Goal: Information Seeking & Learning: Learn about a topic

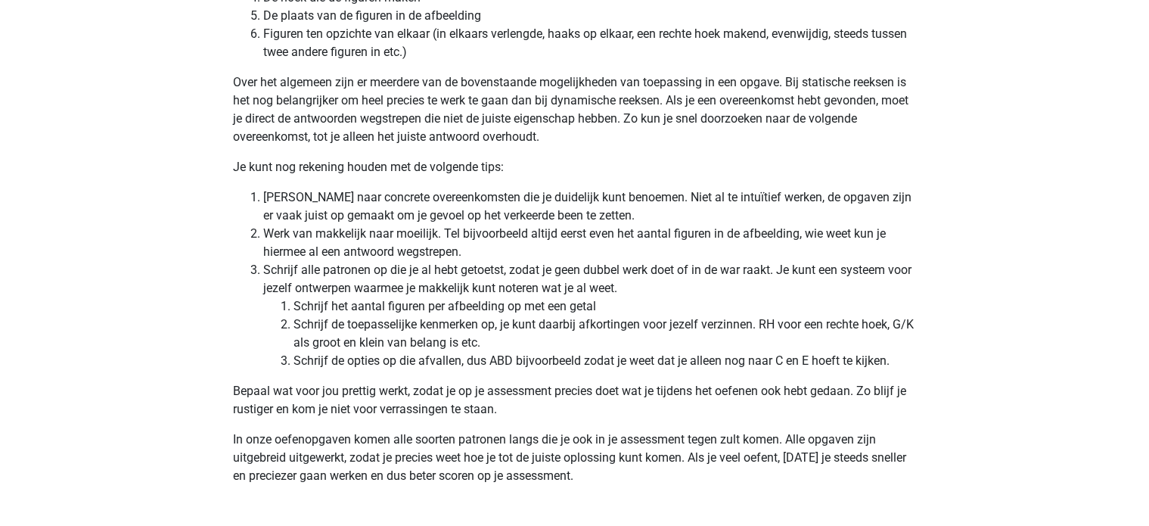
scroll to position [4174, 0]
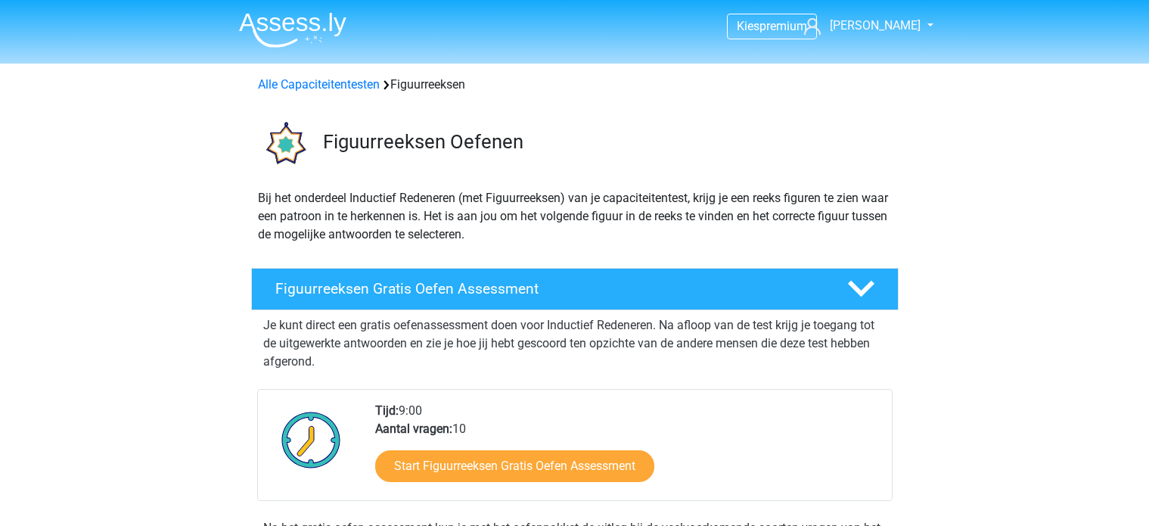
scroll to position [832, 0]
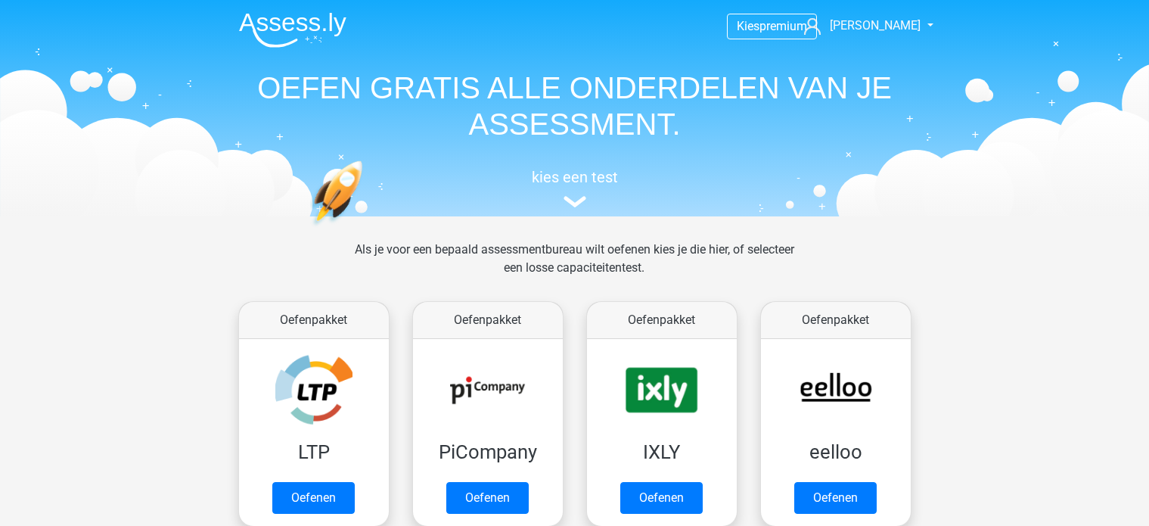
scroll to position [641, 0]
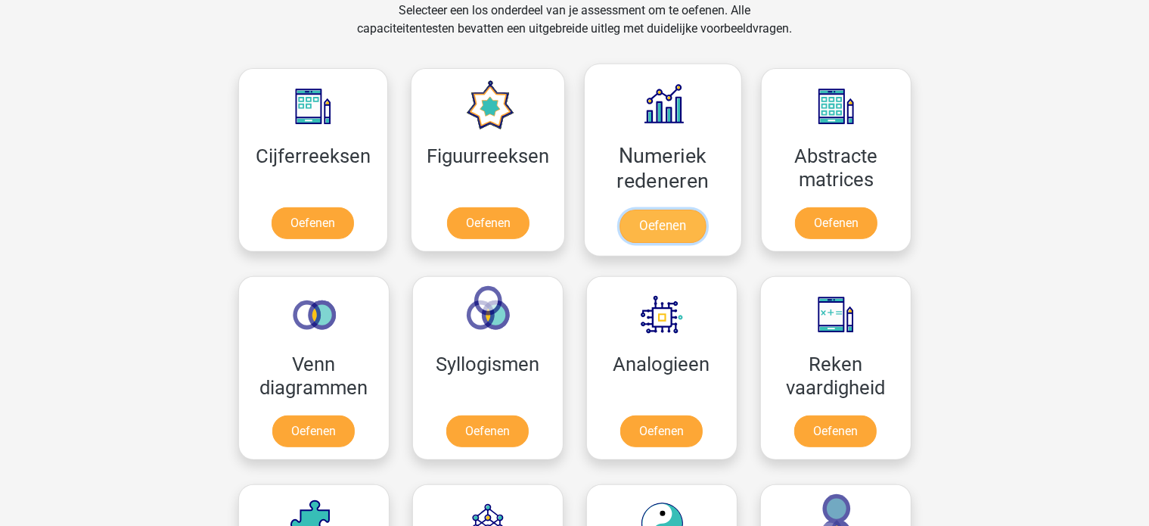
click at [673, 209] on link "Oefenen" at bounding box center [662, 225] width 86 height 33
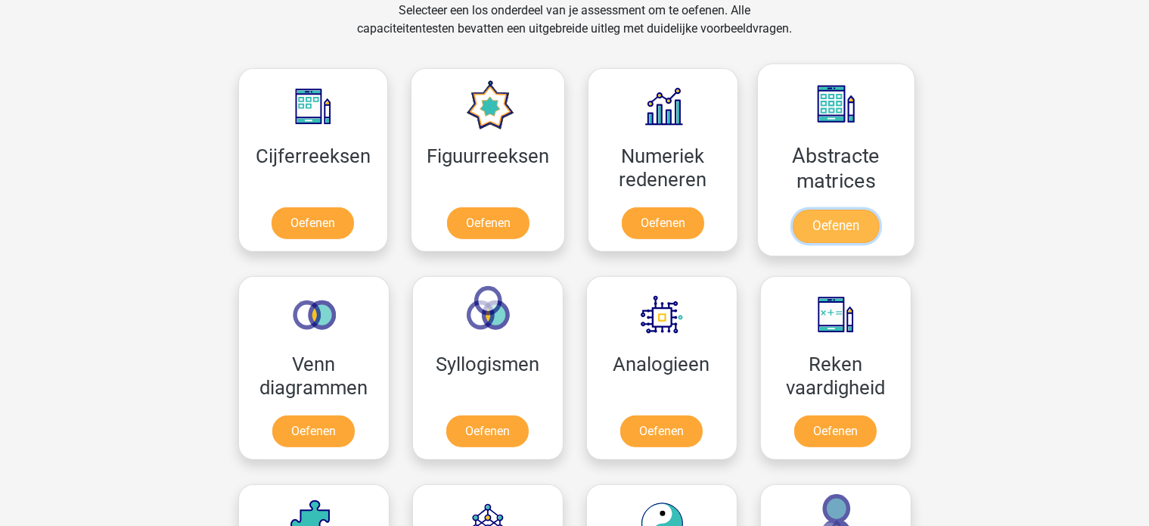
click at [875, 209] on link "Oefenen" at bounding box center [836, 225] width 86 height 33
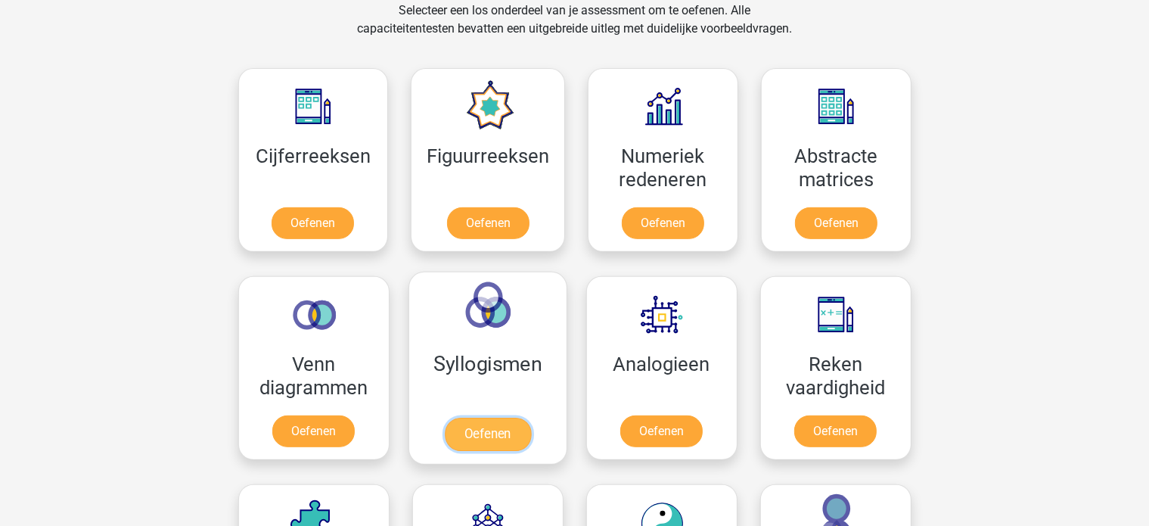
click at [495, 417] on link "Oefenen" at bounding box center [487, 433] width 86 height 33
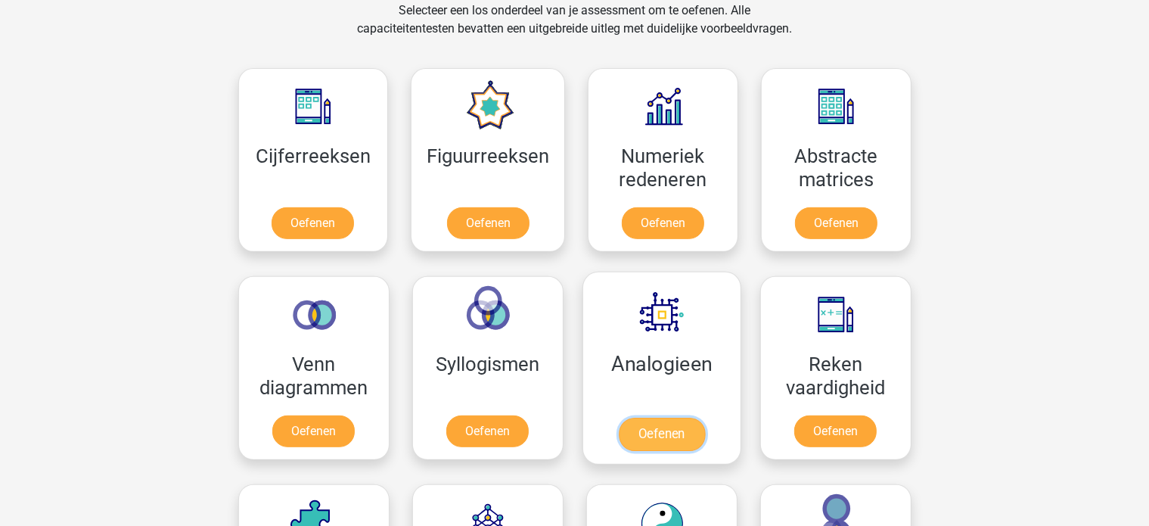
click at [704, 417] on link "Oefenen" at bounding box center [661, 433] width 86 height 33
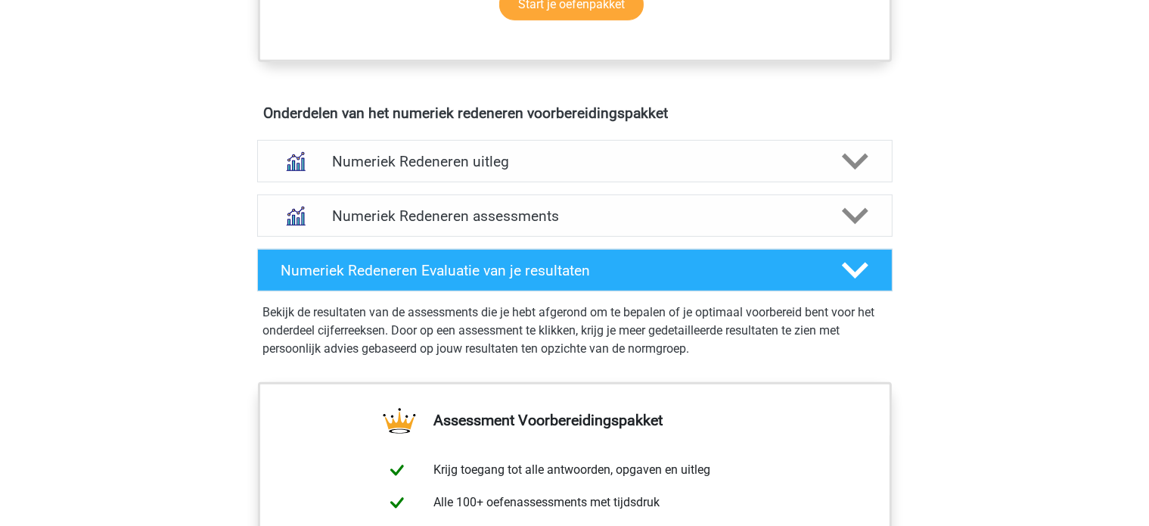
scroll to position [832, 0]
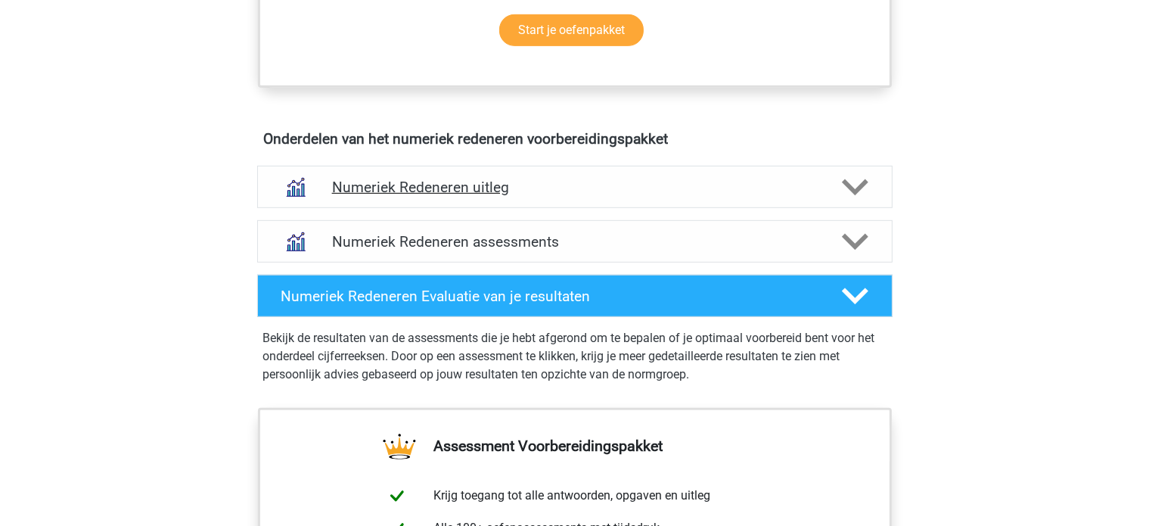
click at [423, 187] on h4 "Numeriek Redeneren uitleg" at bounding box center [575, 186] width 486 height 17
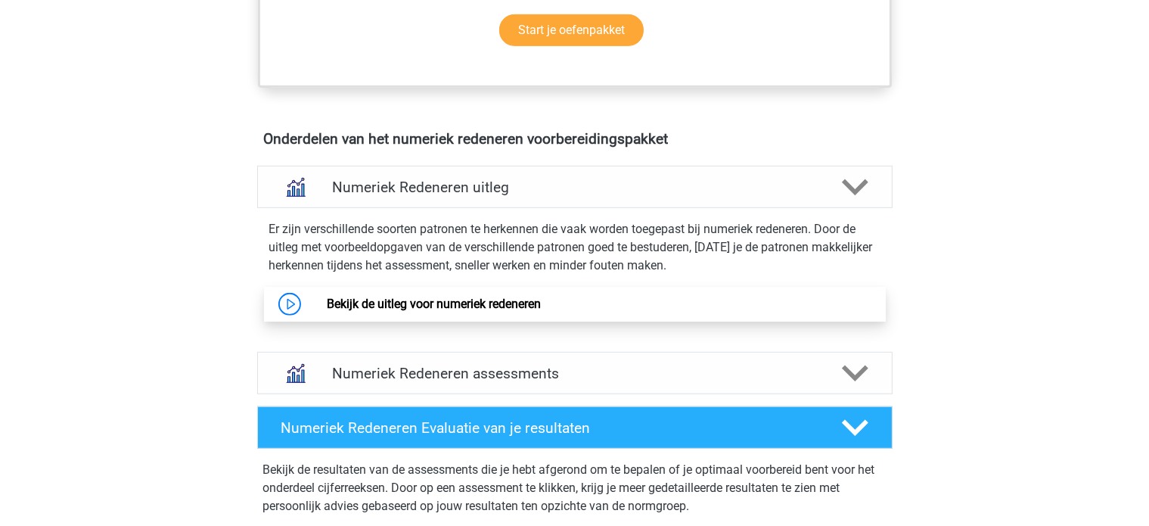
click at [475, 309] on link "Bekijk de uitleg voor numeriek redeneren" at bounding box center [434, 303] width 214 height 14
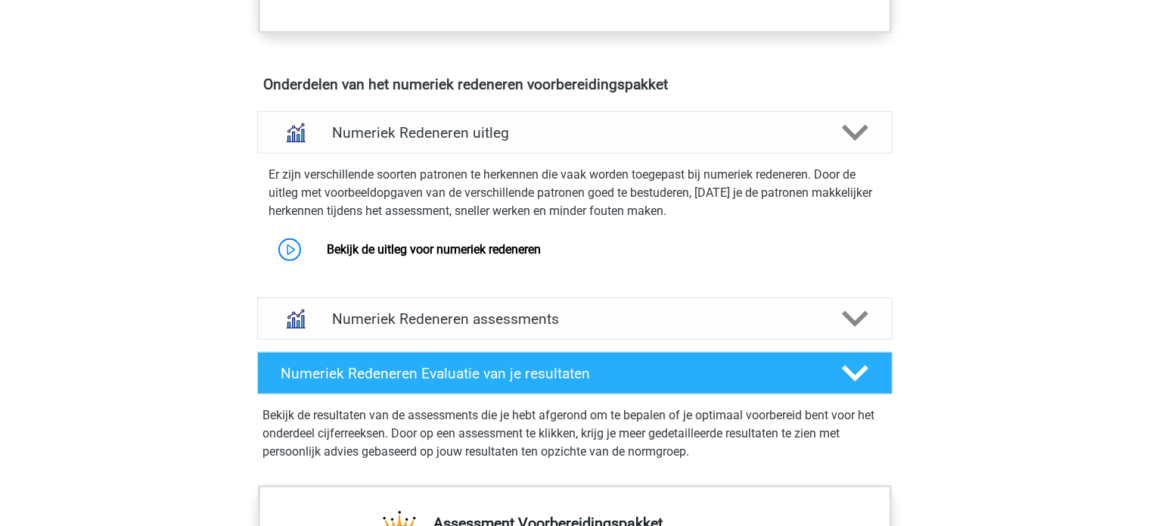
scroll to position [681, 0]
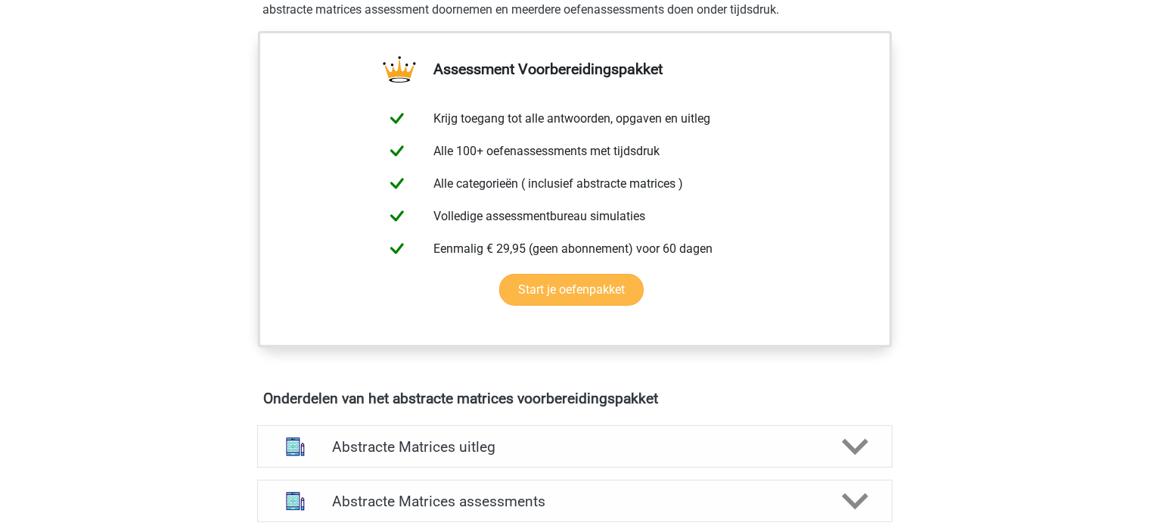
scroll to position [756, 0]
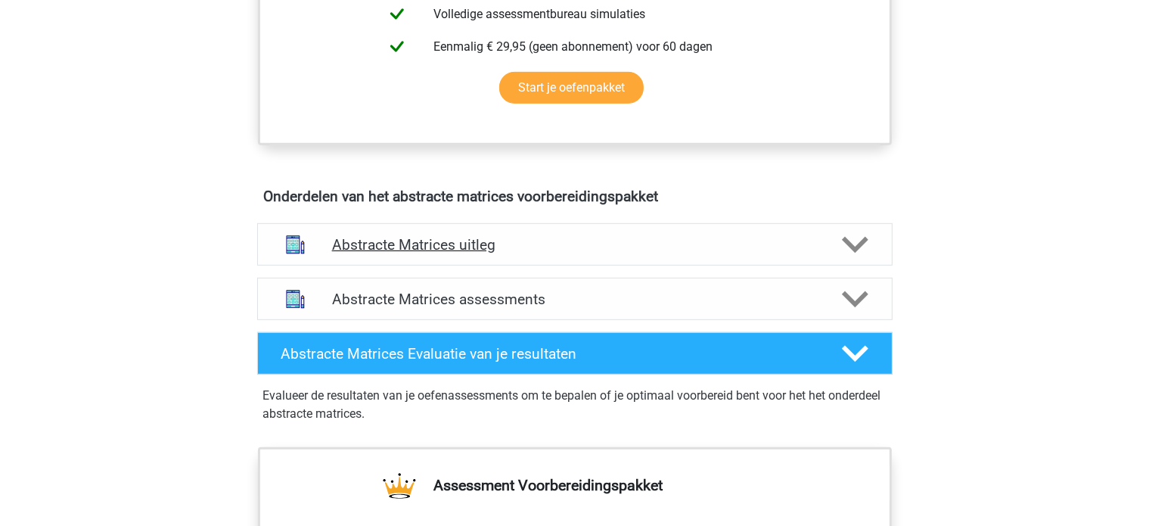
click at [374, 244] on h4 "Abstracte Matrices uitleg" at bounding box center [575, 244] width 486 height 17
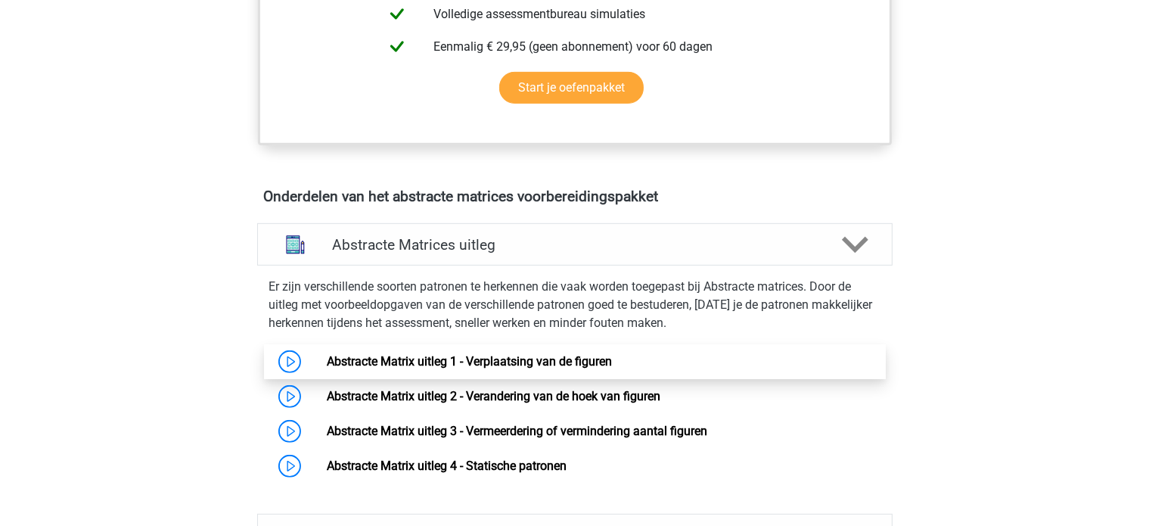
click at [433, 361] on link "Abstracte Matrix uitleg 1 - Verplaatsing van de figuren" at bounding box center [469, 361] width 285 height 14
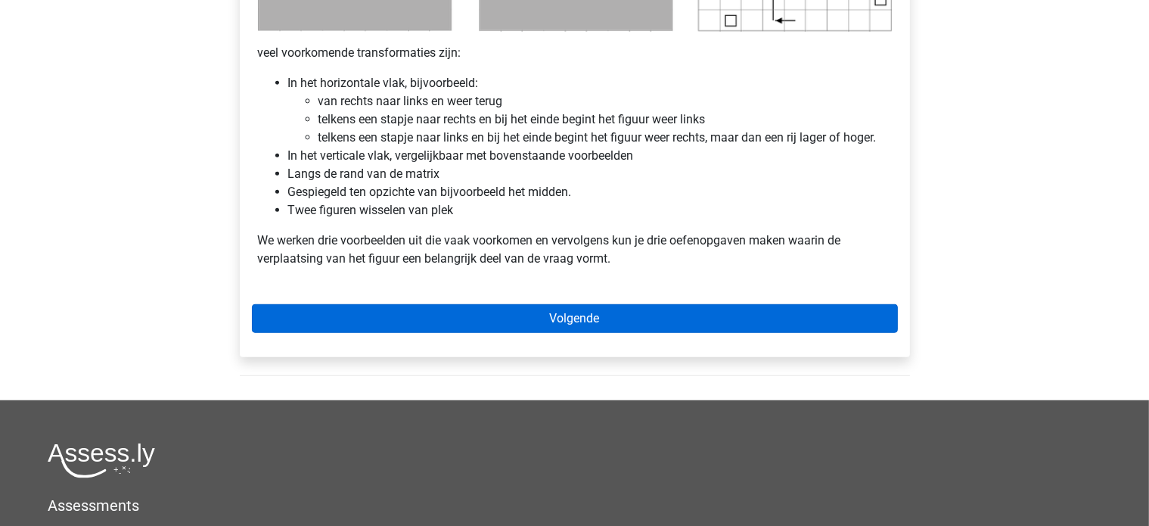
scroll to position [832, 0]
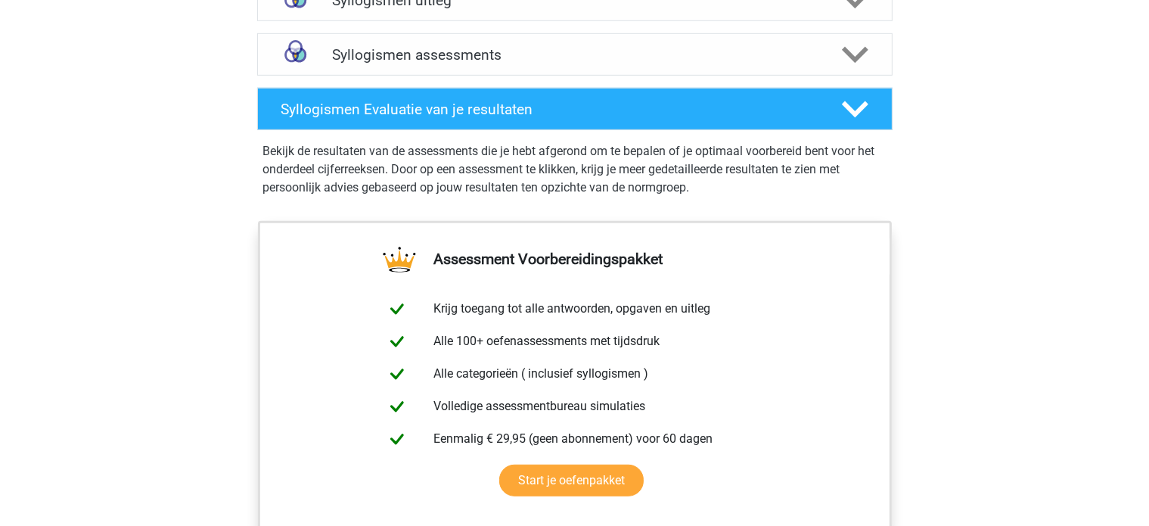
scroll to position [756, 0]
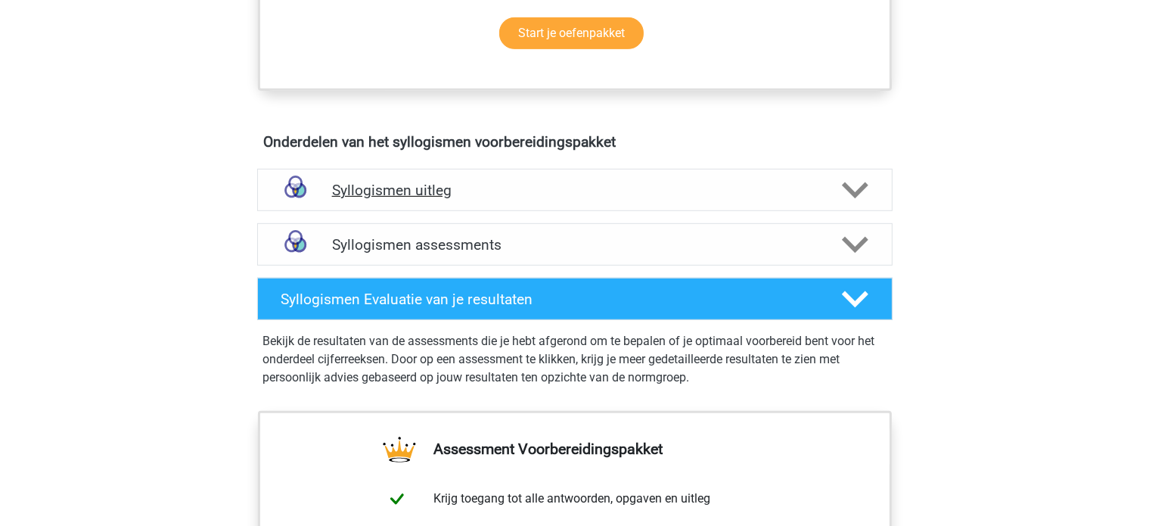
click at [390, 186] on h4 "Syllogismen uitleg" at bounding box center [575, 189] width 486 height 17
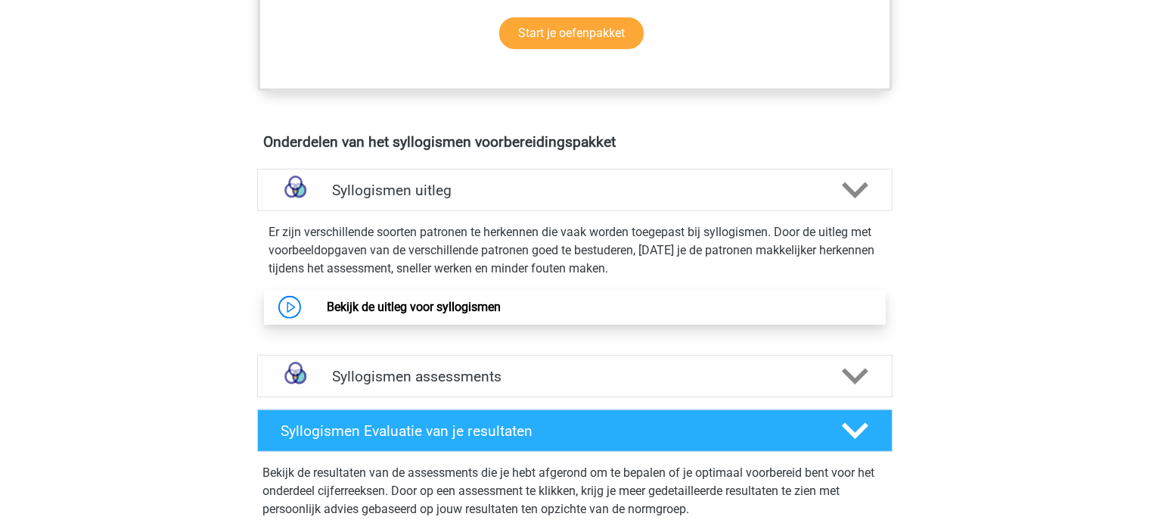
click at [393, 314] on link "Bekijk de uitleg voor syllogismen" at bounding box center [414, 306] width 174 height 14
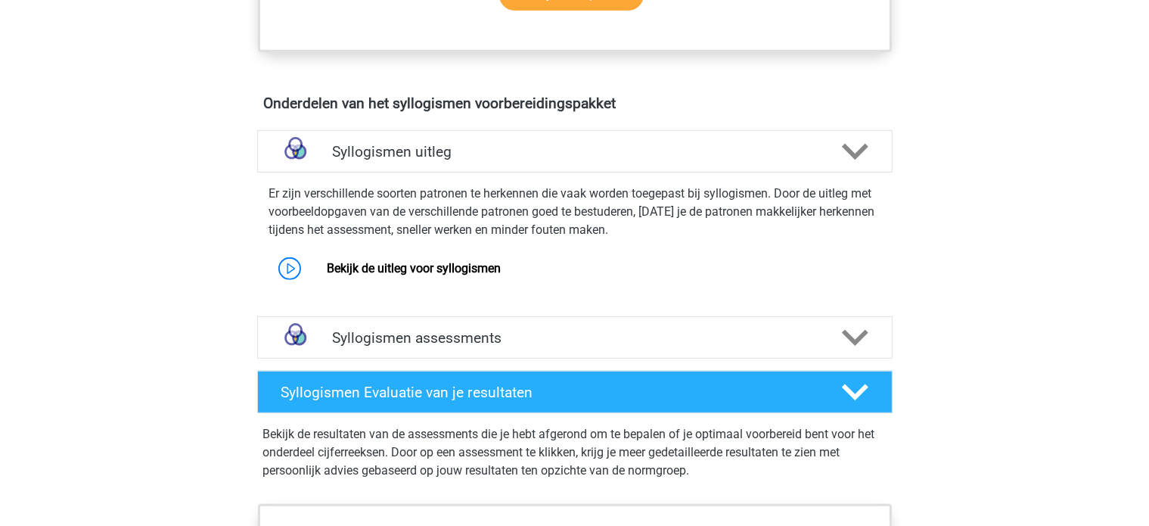
scroll to position [832, 0]
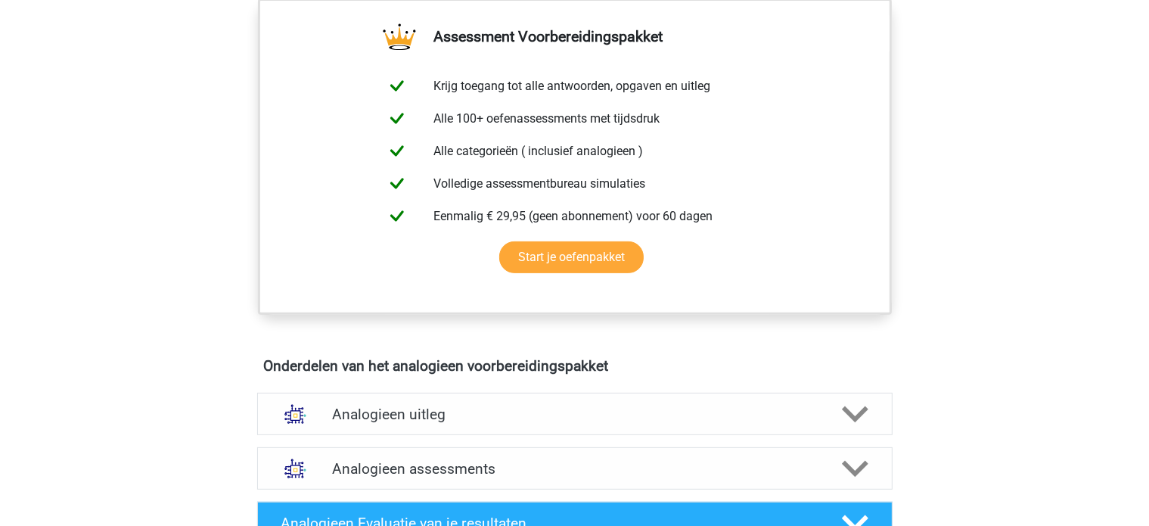
scroll to position [681, 0]
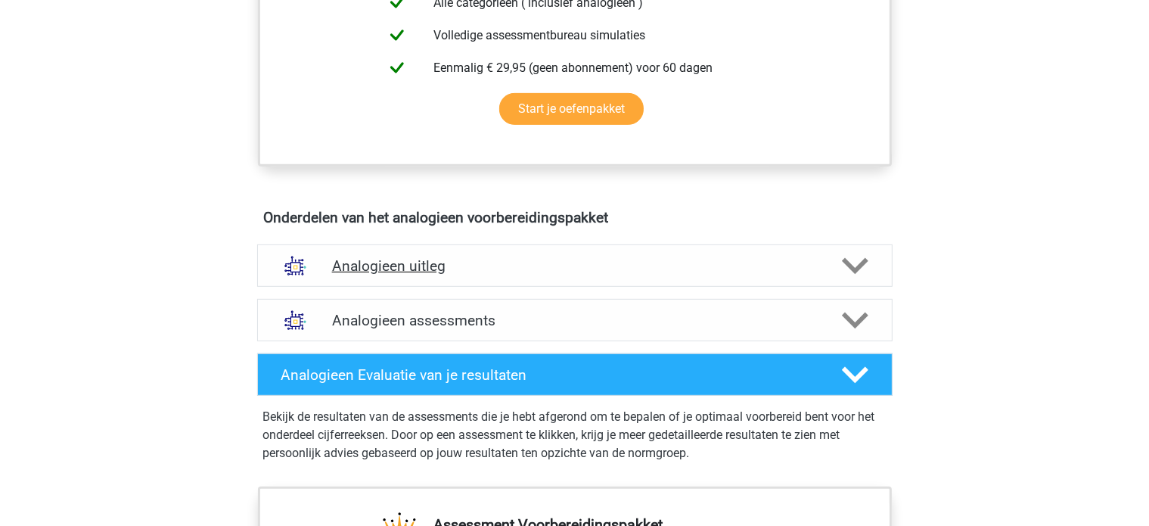
click at [472, 278] on div "Analogieen uitleg" at bounding box center [574, 265] width 635 height 42
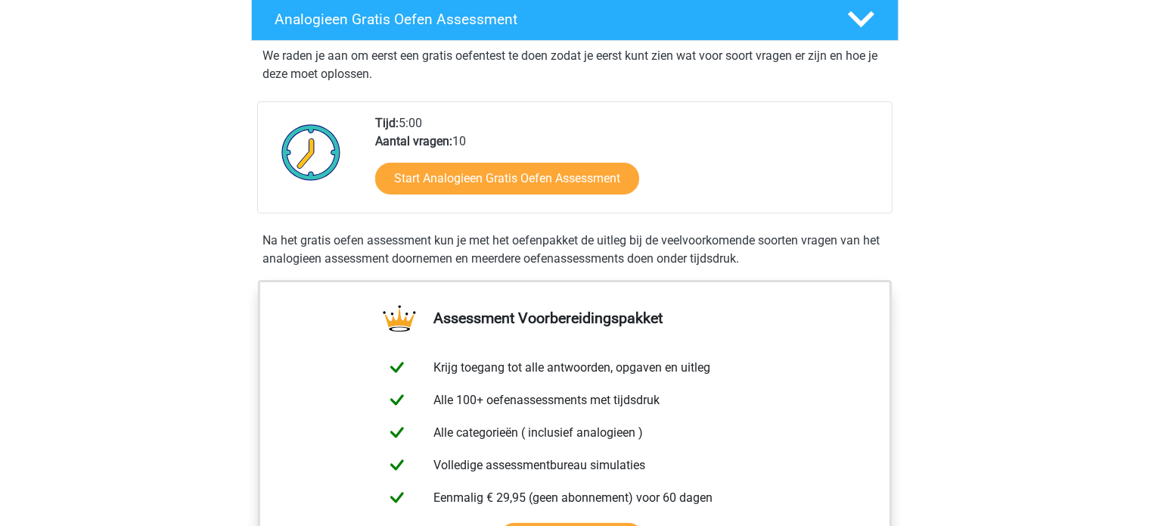
scroll to position [0, 0]
